Goal: Transaction & Acquisition: Purchase product/service

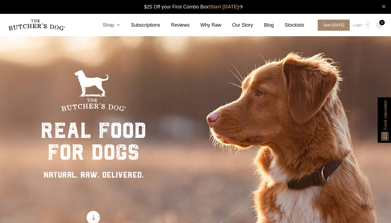
click at [117, 26] on icon at bounding box center [117, 25] width 6 height 5
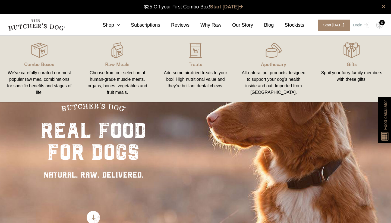
click at [195, 87] on div "Add some air-dried treats to your box! High nutritional value and they're brill…" at bounding box center [195, 80] width 65 height 20
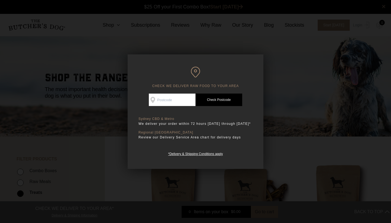
scroll to position [0, 0]
click at [178, 103] on input "Check Availability At" at bounding box center [172, 99] width 47 height 12
type input "2095"
click at [220, 99] on link "Check Postcode" at bounding box center [219, 99] width 47 height 12
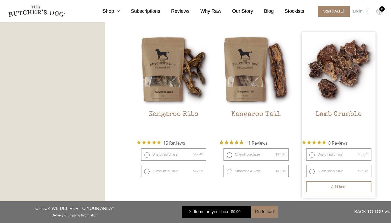
scroll to position [466, 0]
click at [351, 77] on img at bounding box center [339, 69] width 74 height 74
click at [312, 157] on label "One-off purchase $ 15.95 — or subscribe and save 5%" at bounding box center [338, 154] width 65 height 12
radio input "true"
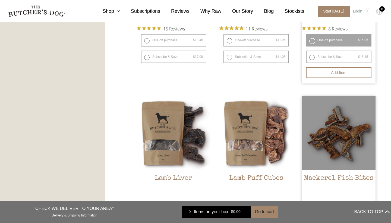
scroll to position [581, 0]
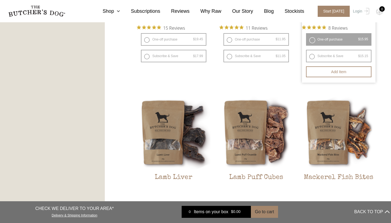
click at [311, 40] on label "One-off purchase $ 15.95 — or subscribe and save 5%" at bounding box center [338, 39] width 65 height 12
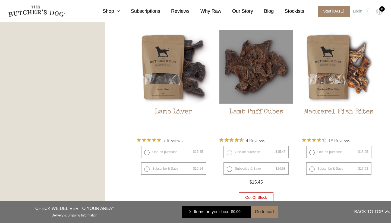
scroll to position [647, 0]
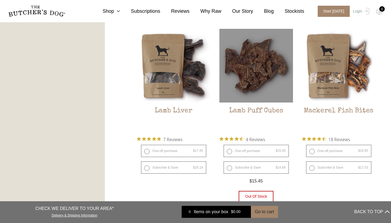
click at [229, 152] on label "One-off purchase $ 15.45 — or subscribe and save 5%" at bounding box center [256, 151] width 65 height 12
radio input "true"
radio input "false"
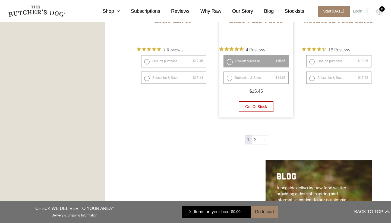
scroll to position [739, 0]
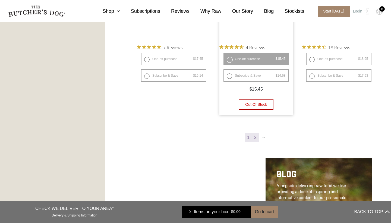
click at [256, 138] on link "2" at bounding box center [255, 137] width 7 height 9
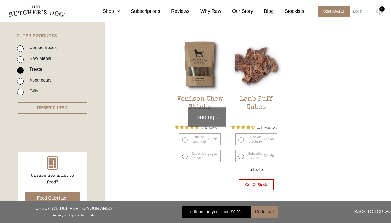
scroll to position [123, 0]
click at [242, 139] on label "One-off purchase $ 15.45 — or subscribe and save 5%" at bounding box center [256, 139] width 42 height 12
radio input "true"
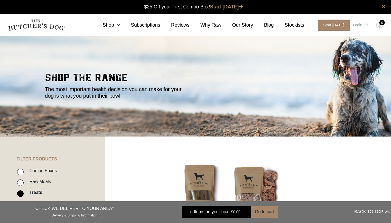
scroll to position [0, 0]
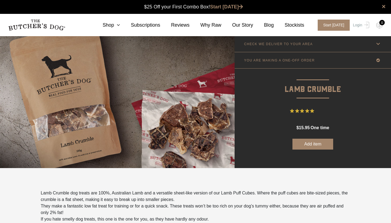
scroll to position [0, 0]
